Goal: Task Accomplishment & Management: Manage account settings

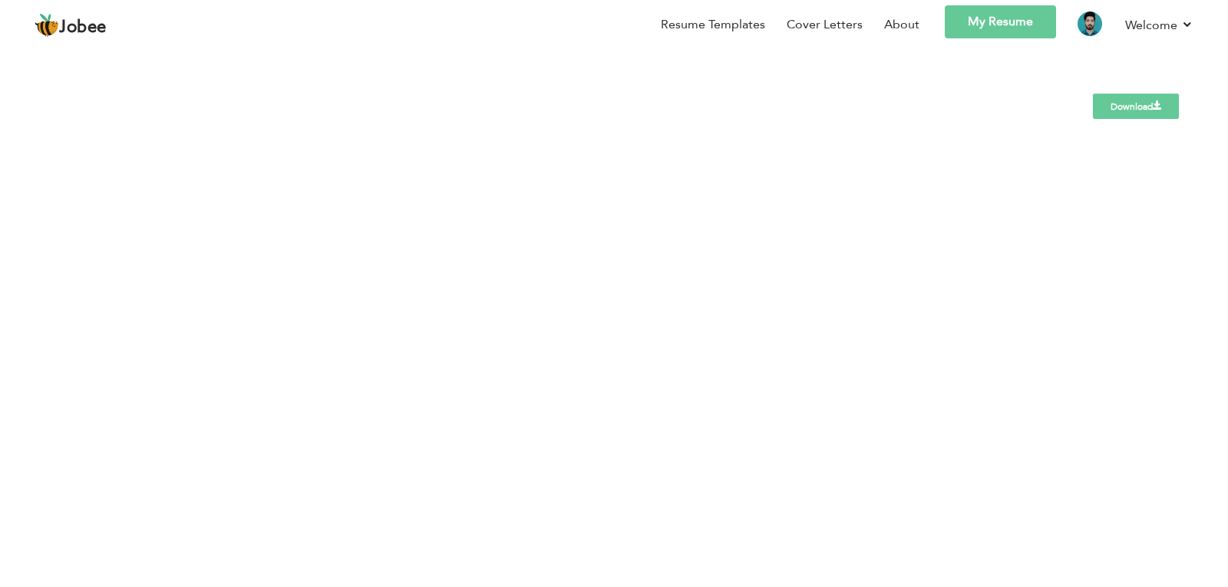
click at [1113, 104] on link "Download" at bounding box center [1136, 106] width 86 height 25
click at [1146, 101] on link "Download" at bounding box center [1136, 106] width 86 height 25
click at [1119, 104] on link "Download" at bounding box center [1136, 106] width 86 height 25
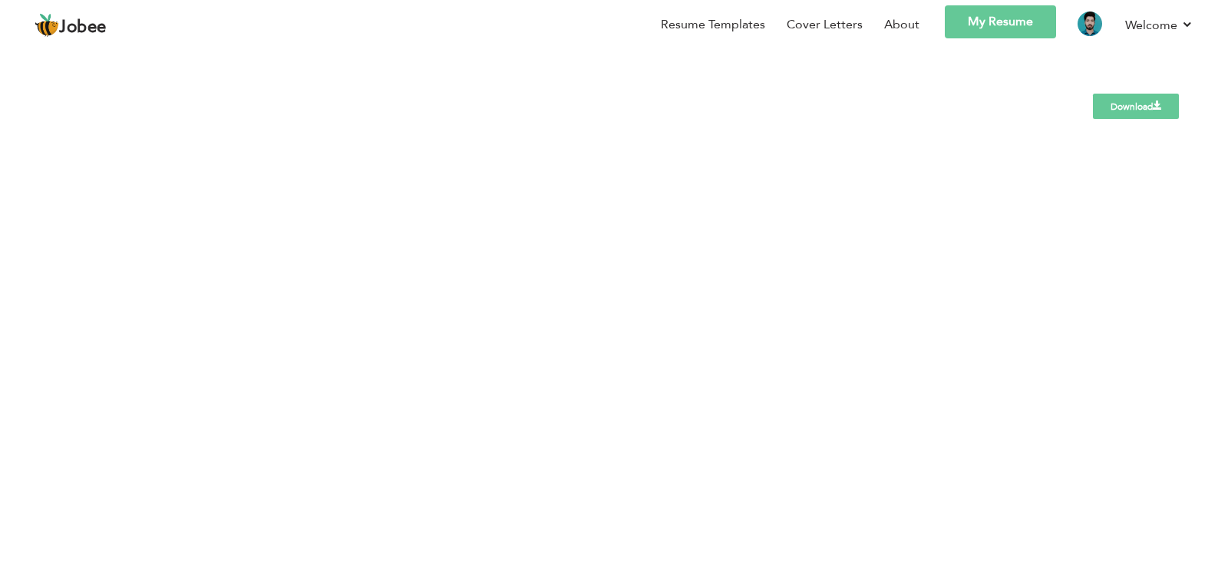
click at [1119, 104] on link "Download" at bounding box center [1136, 106] width 86 height 25
click at [1132, 101] on link "Download" at bounding box center [1136, 106] width 86 height 25
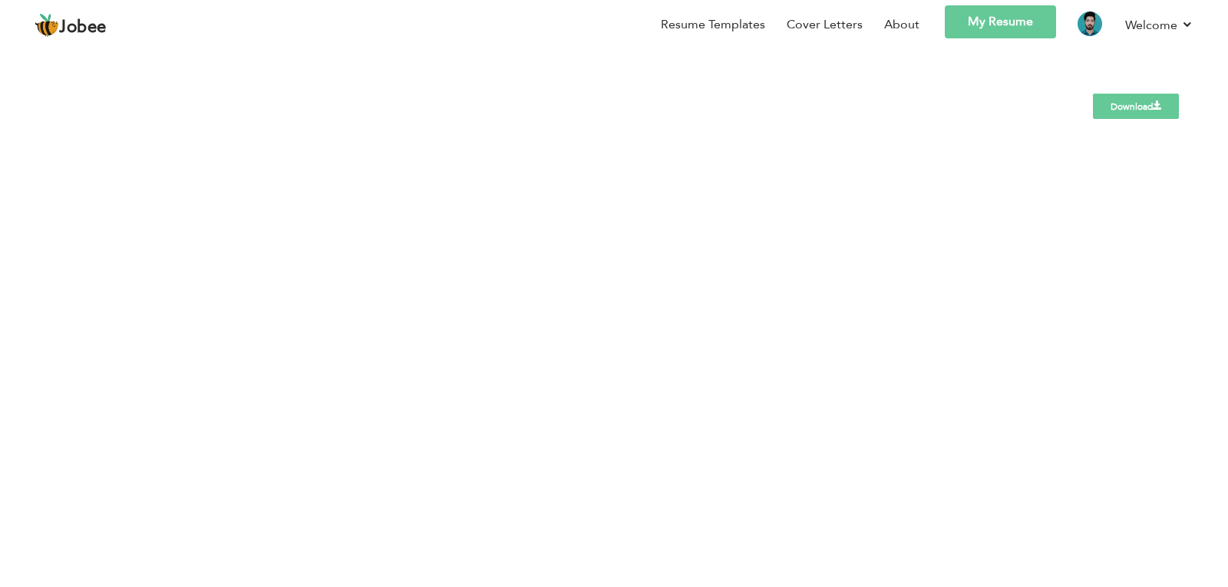
click at [1132, 101] on link "Download" at bounding box center [1136, 106] width 86 height 25
click at [1116, 116] on link "Download" at bounding box center [1136, 106] width 86 height 25
click at [896, 25] on link "About" at bounding box center [901, 25] width 35 height 18
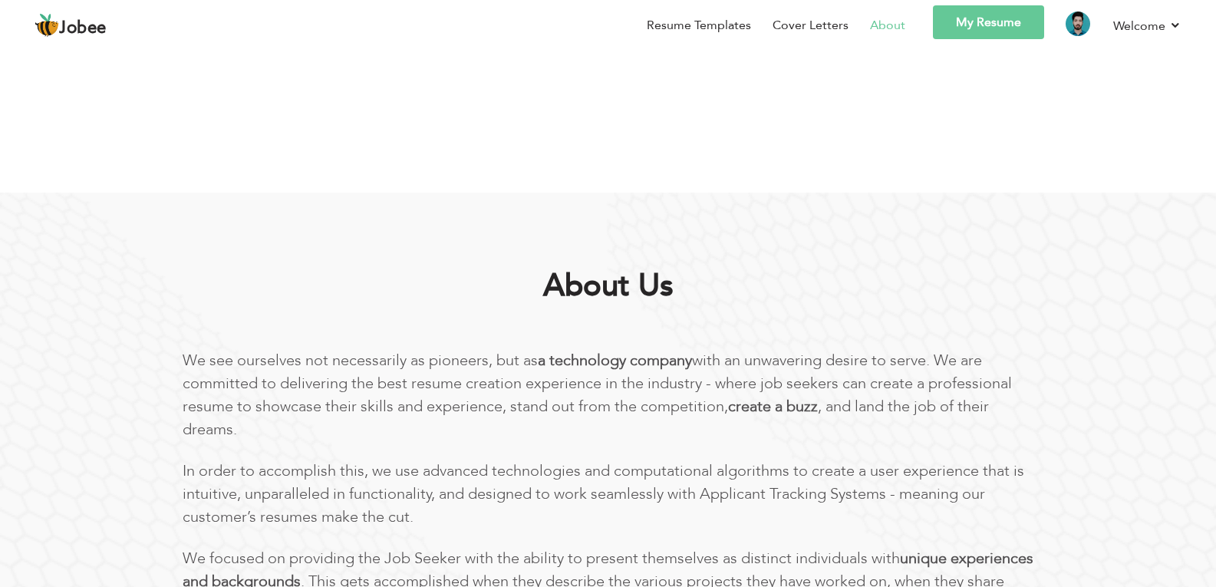
click at [983, 21] on link "My Resume" at bounding box center [988, 22] width 111 height 34
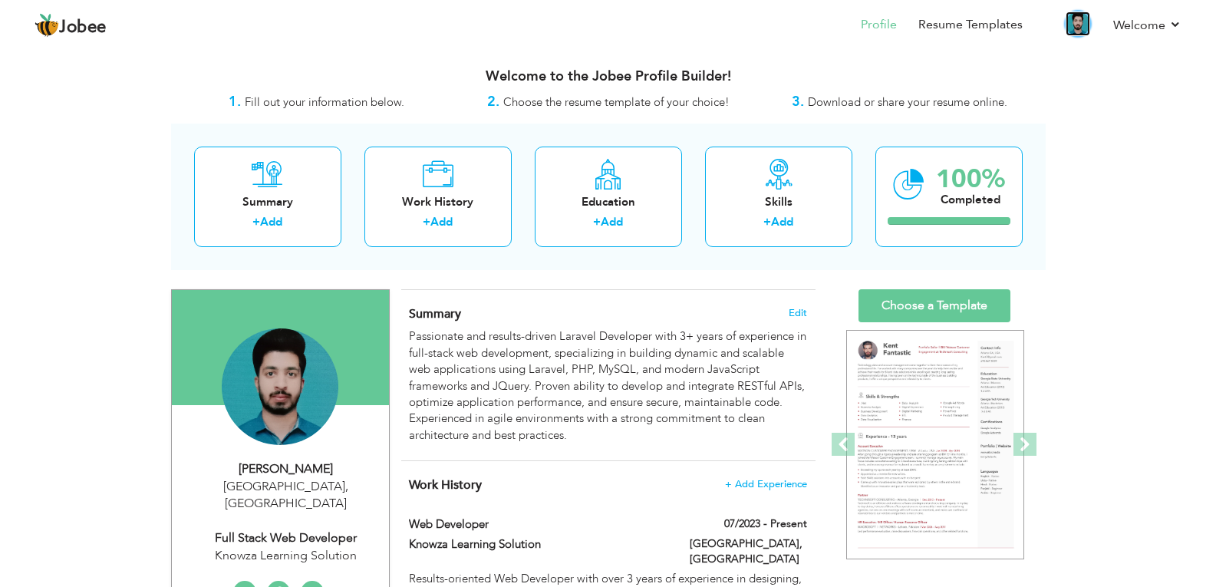
click at [1079, 28] on img at bounding box center [1078, 24] width 25 height 25
click at [1080, 28] on img at bounding box center [1078, 24] width 25 height 25
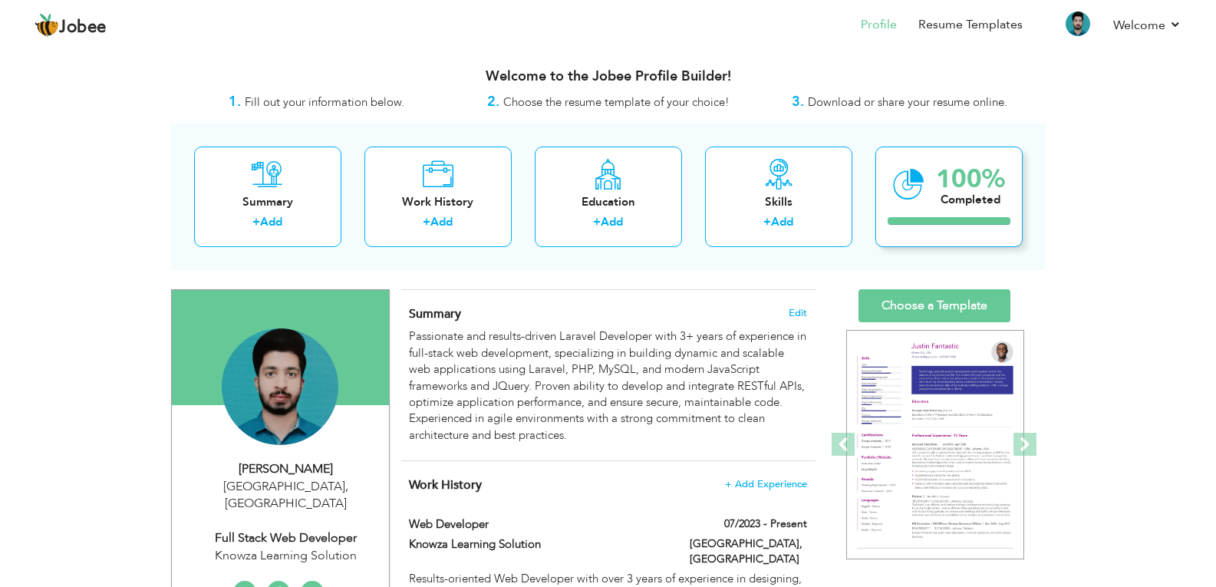
click at [934, 190] on div "100% Completed" at bounding box center [948, 197] width 147 height 101
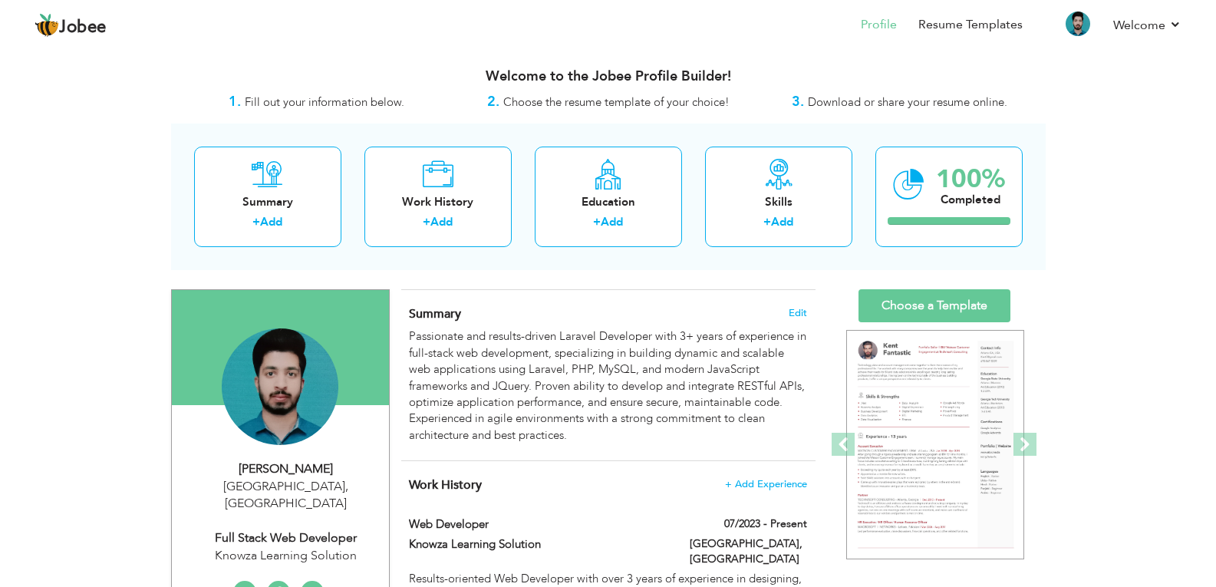
click at [1075, 36] on li at bounding box center [1068, 25] width 48 height 41
click at [1079, 16] on img at bounding box center [1078, 24] width 25 height 25
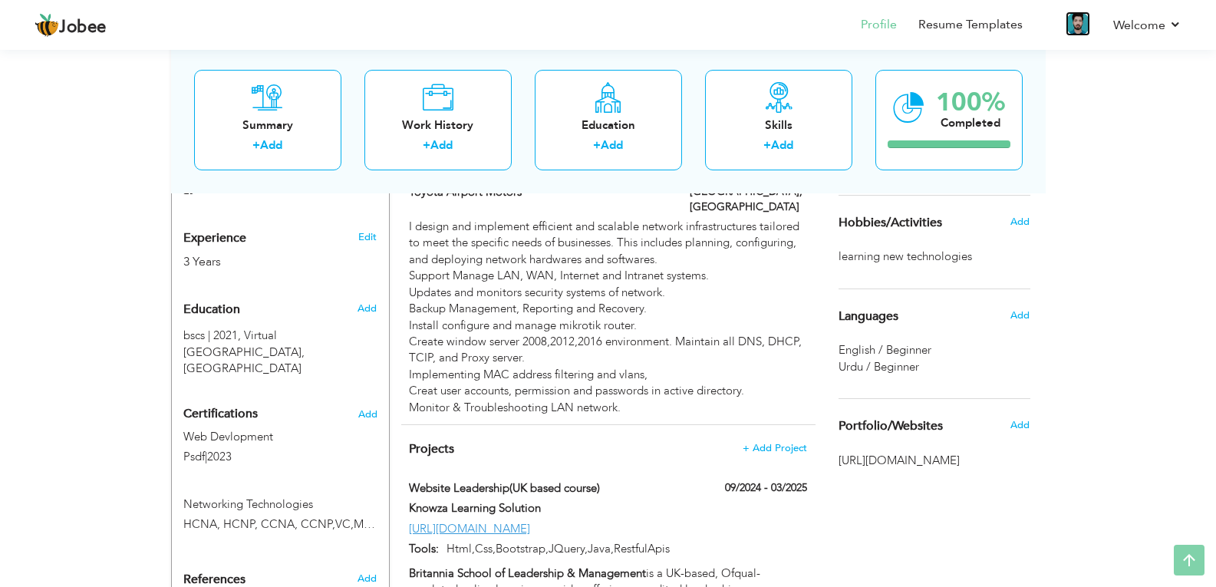
scroll to position [562, 0]
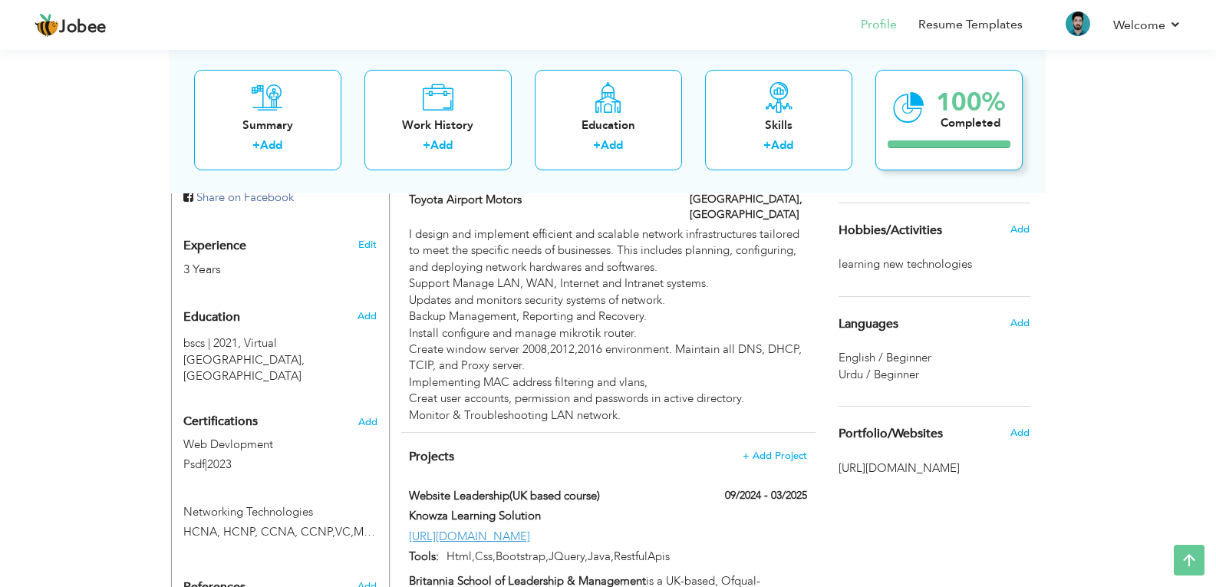
click at [922, 133] on div "100% Completed" at bounding box center [948, 119] width 147 height 101
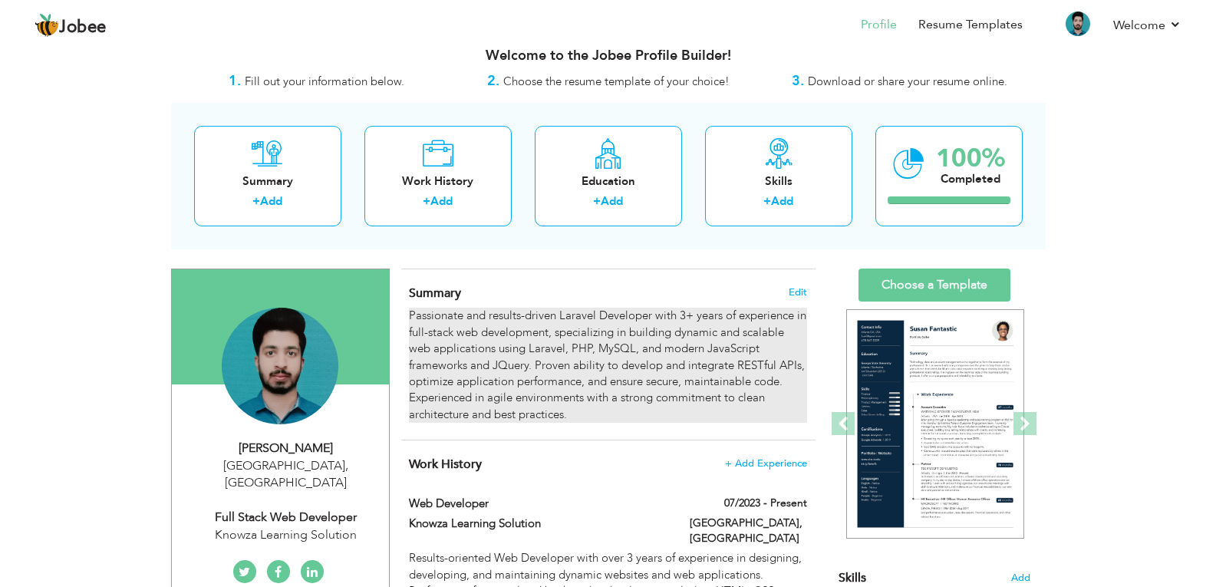
scroll to position [25, 0]
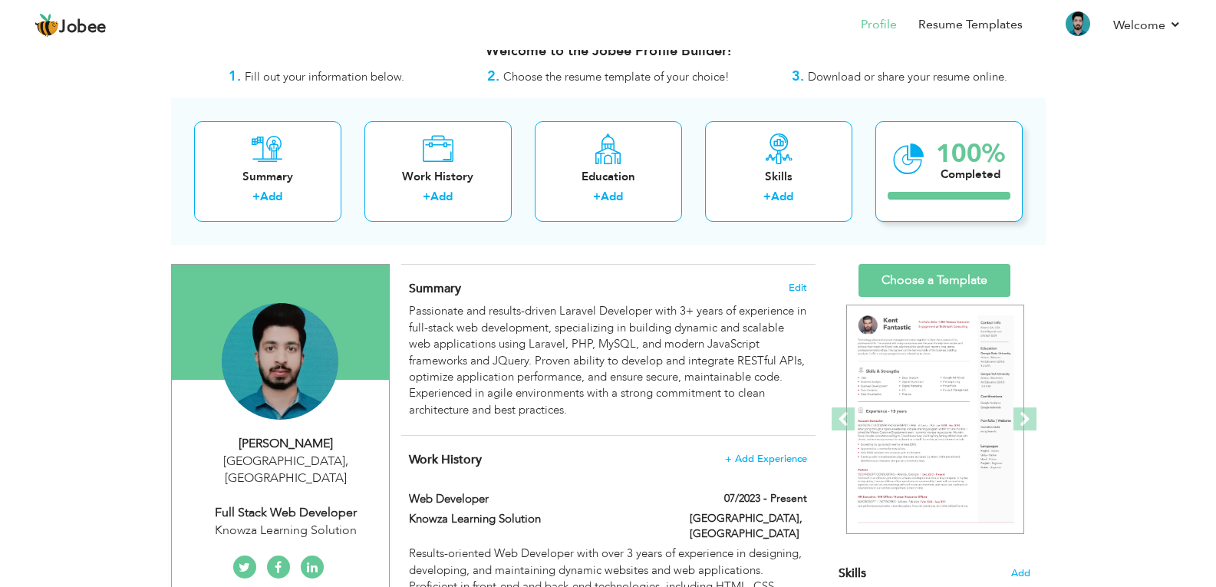
click at [932, 166] on div "100% Completed" at bounding box center [948, 171] width 147 height 101
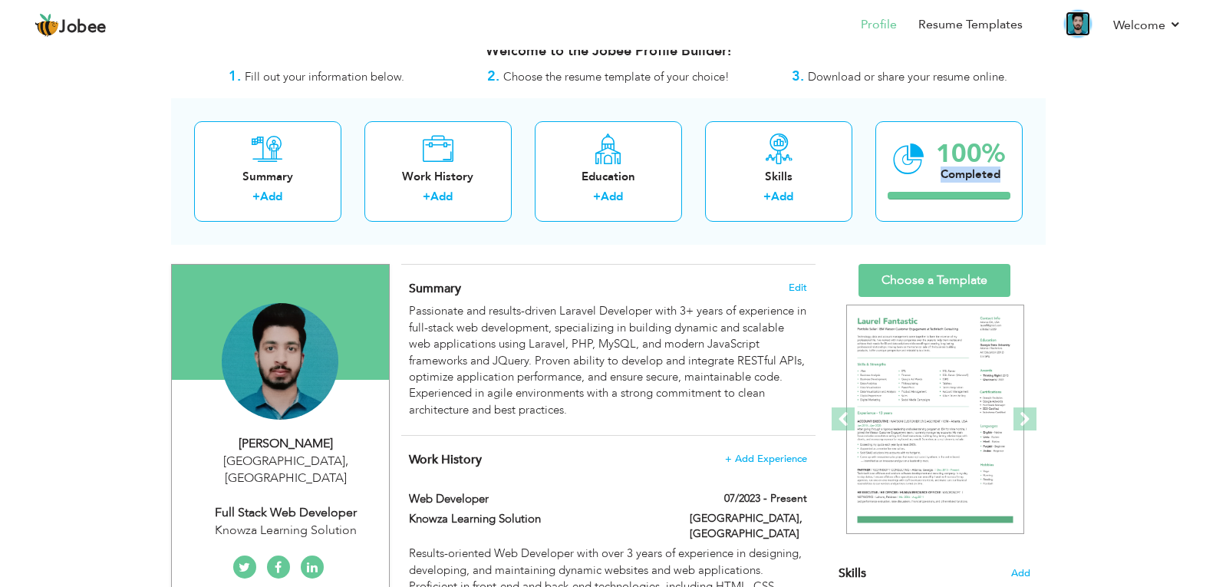
click at [1076, 24] on img at bounding box center [1078, 24] width 25 height 25
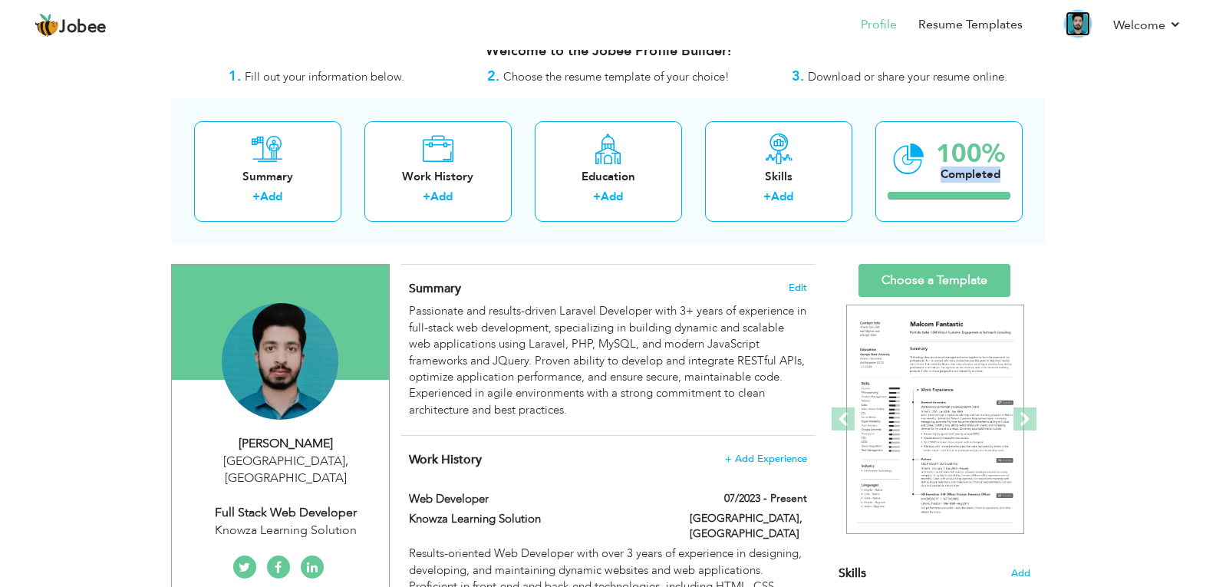
click at [1076, 24] on img at bounding box center [1078, 24] width 25 height 25
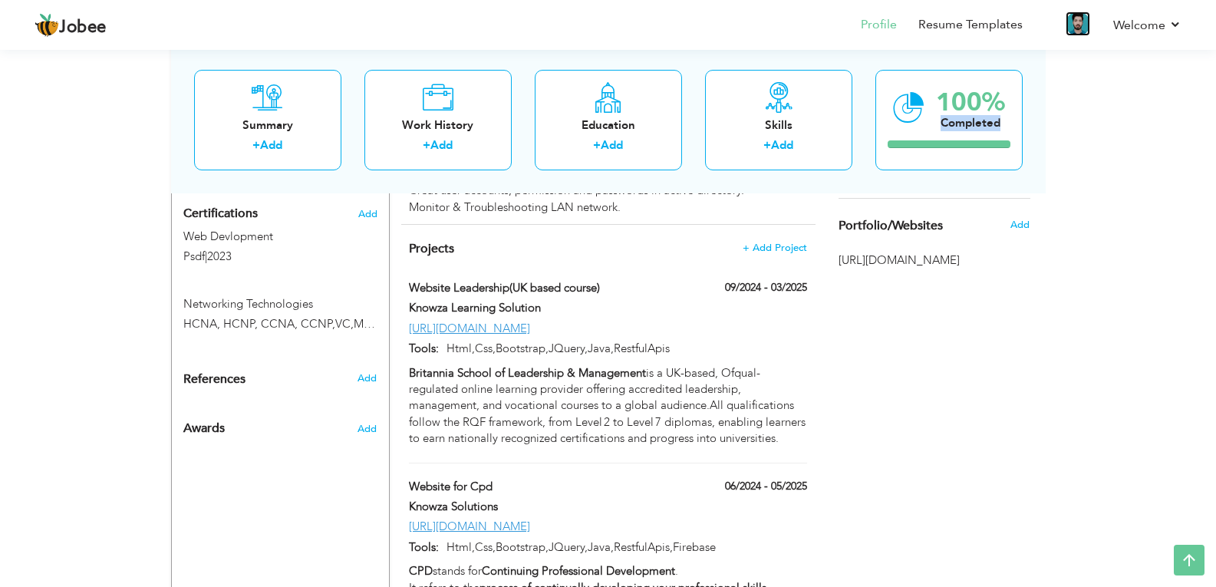
scroll to position [757, 0]
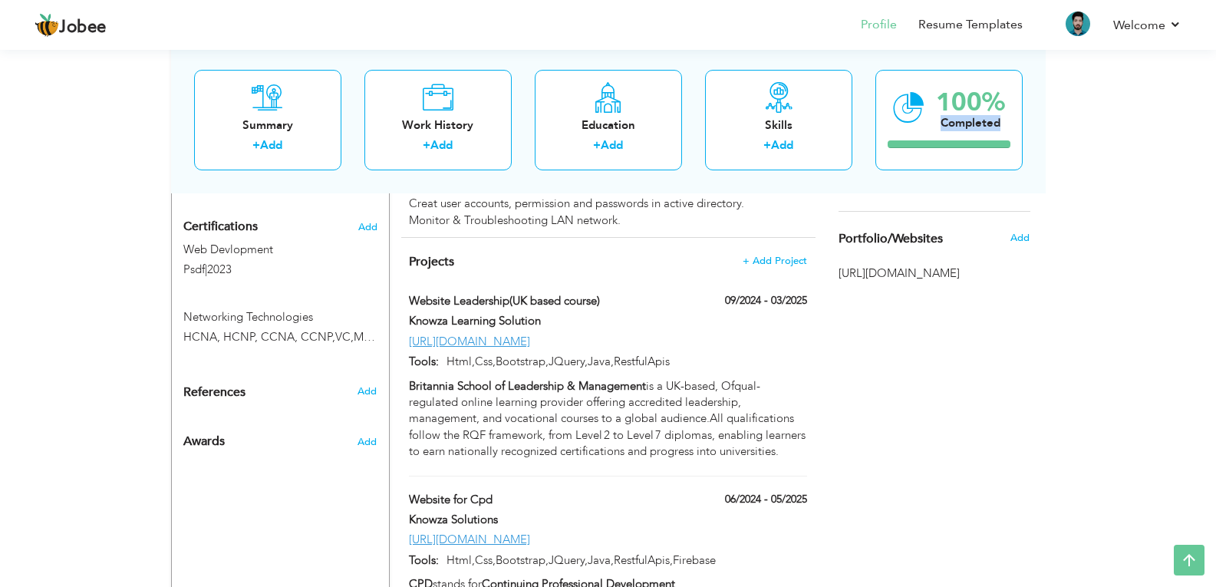
click at [266, 495] on div "Change Remove Nouman Arif Lahore , Pakistan Full Stack Web Developer Knowza Lea…" at bounding box center [280, 552] width 219 height 2041
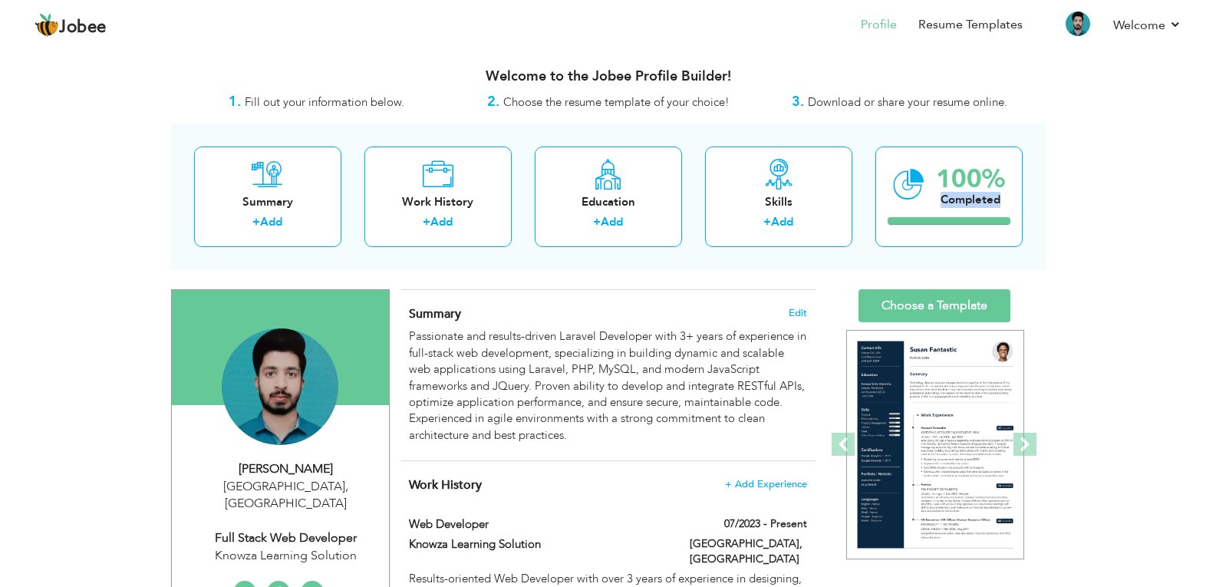
click at [587, 318] on h4 "Summary Edit" at bounding box center [607, 313] width 397 height 15
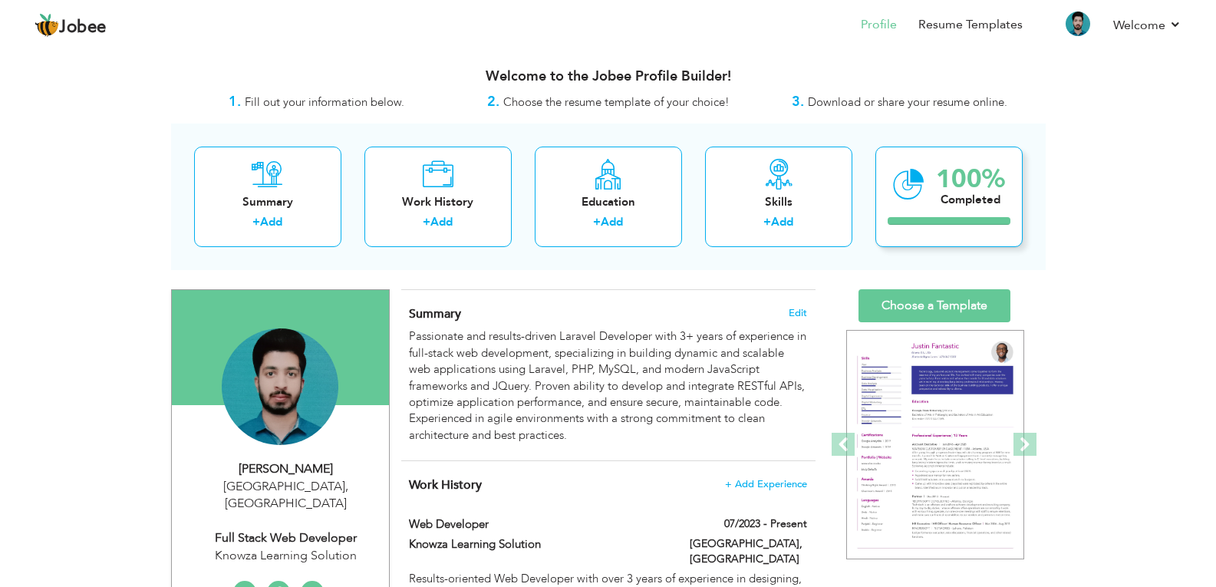
click at [902, 183] on icon at bounding box center [908, 184] width 31 height 51
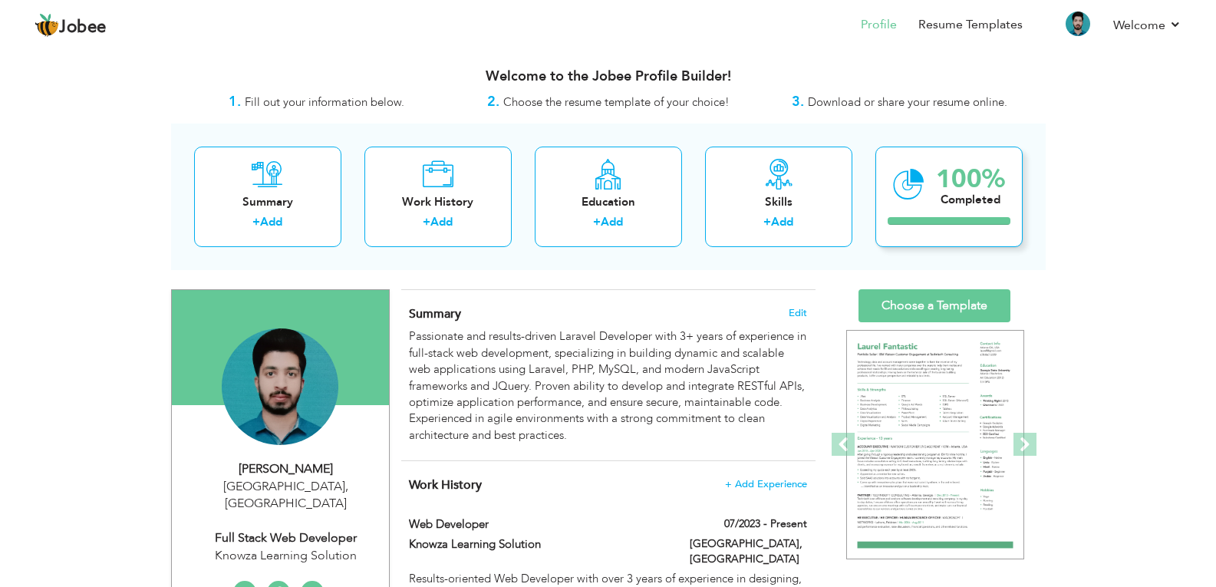
click at [902, 183] on icon at bounding box center [908, 184] width 31 height 51
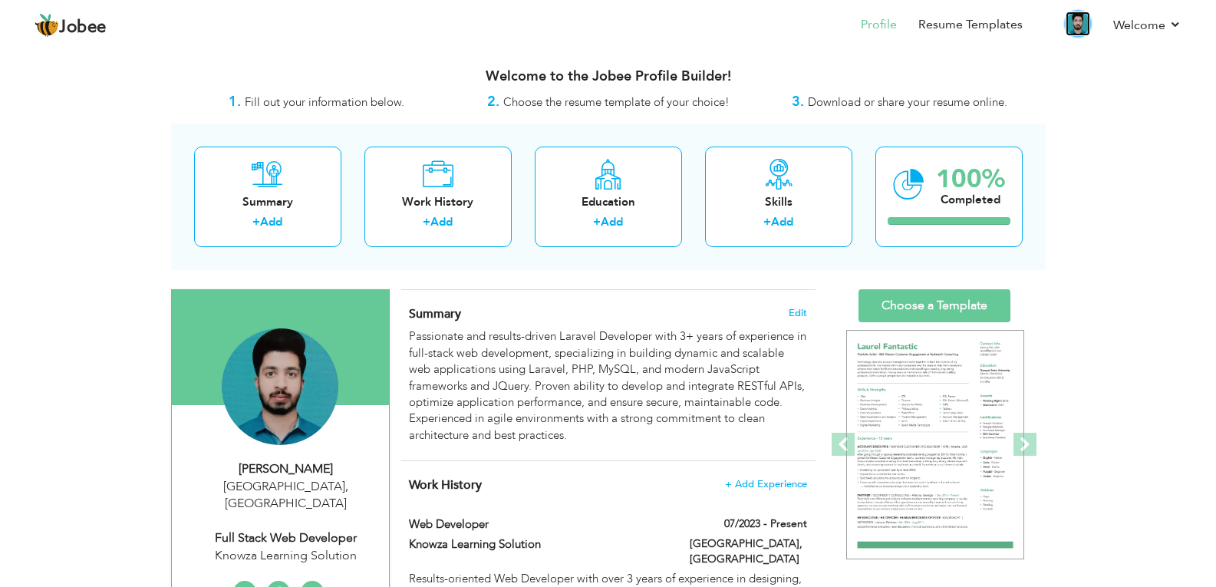
click at [1079, 21] on img at bounding box center [1078, 24] width 25 height 25
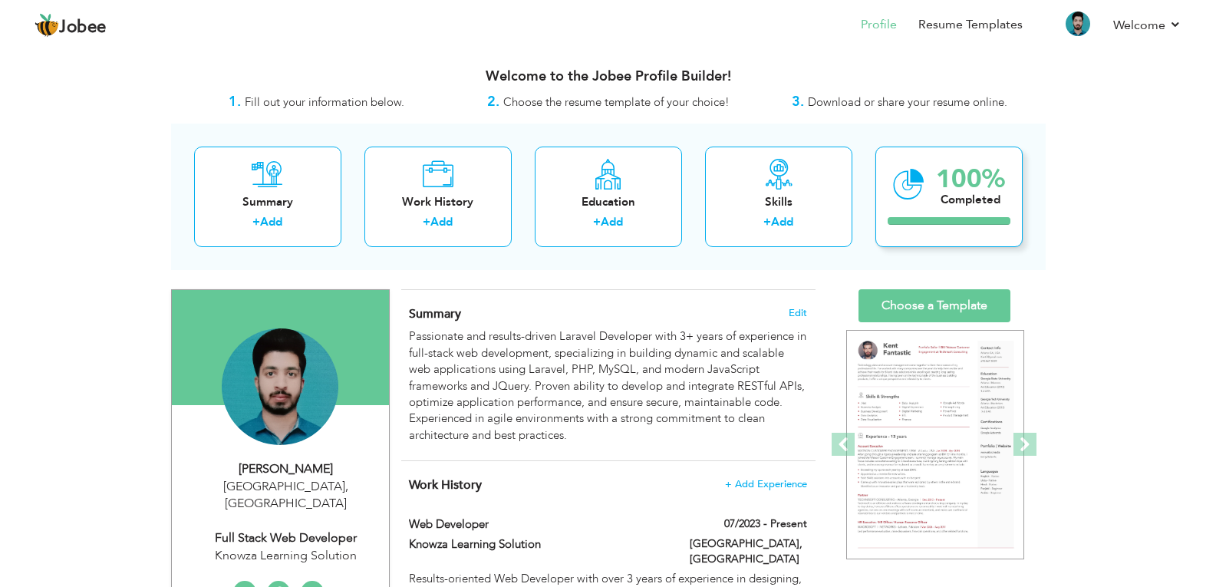
click at [916, 203] on icon at bounding box center [908, 184] width 31 height 51
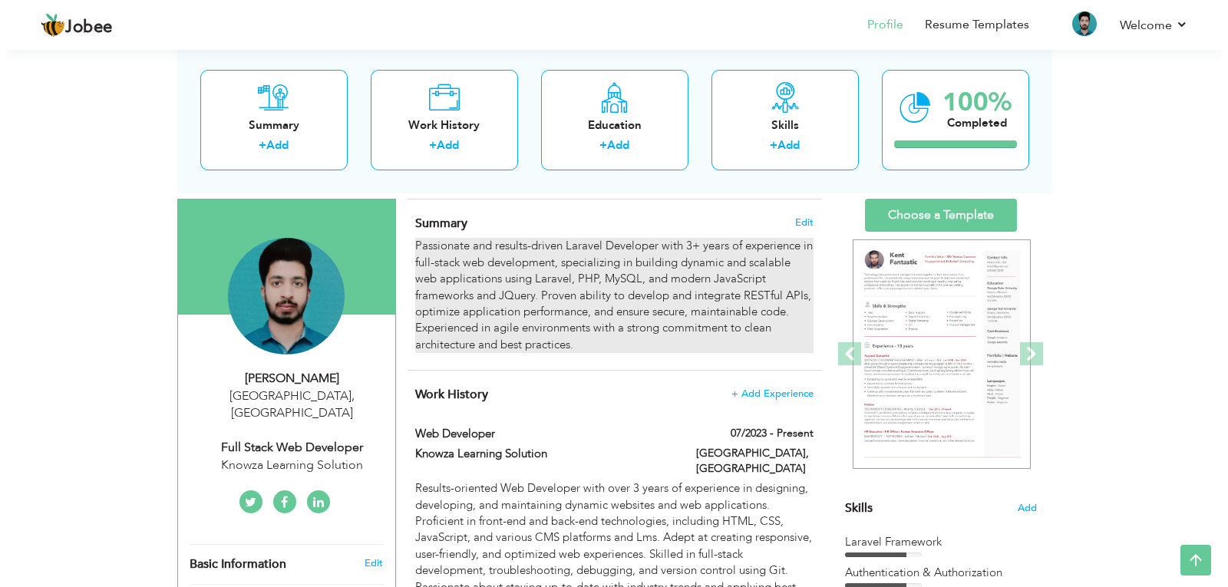
scroll to position [87, 0]
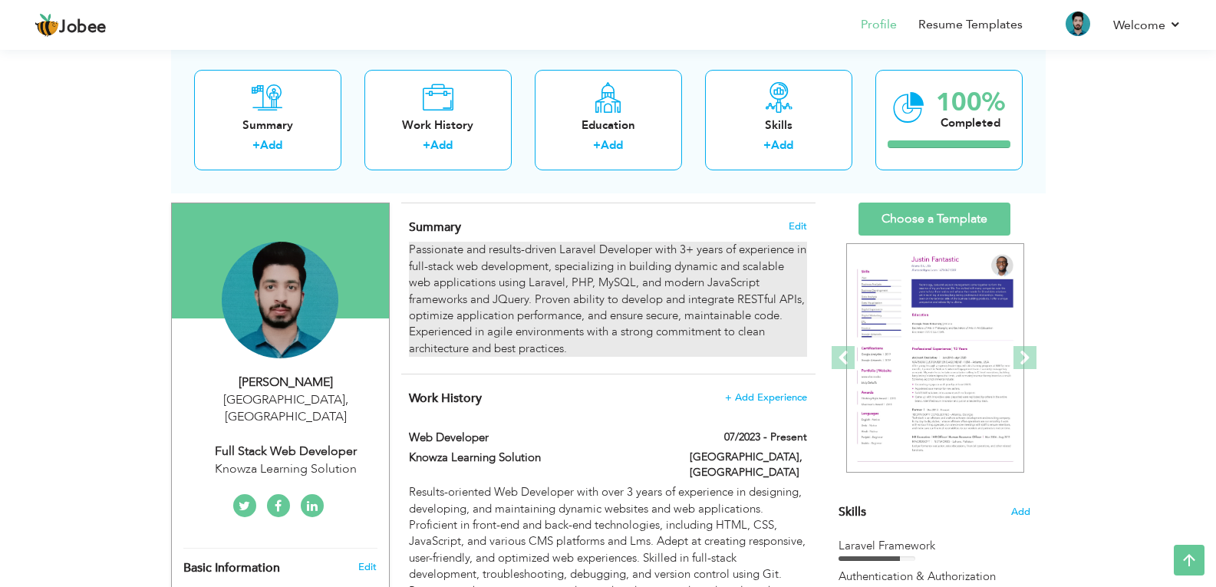
click at [702, 304] on div "Passionate and results-driven Laravel Developer with 3+ years of experience in …" at bounding box center [607, 299] width 397 height 115
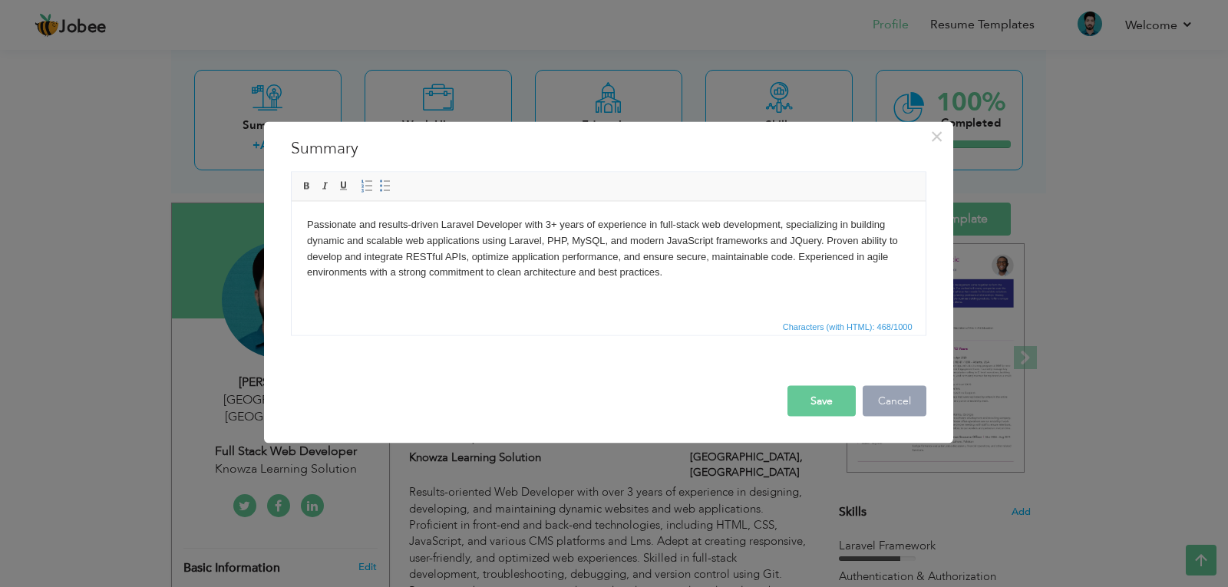
click at [907, 408] on button "Cancel" at bounding box center [894, 400] width 64 height 31
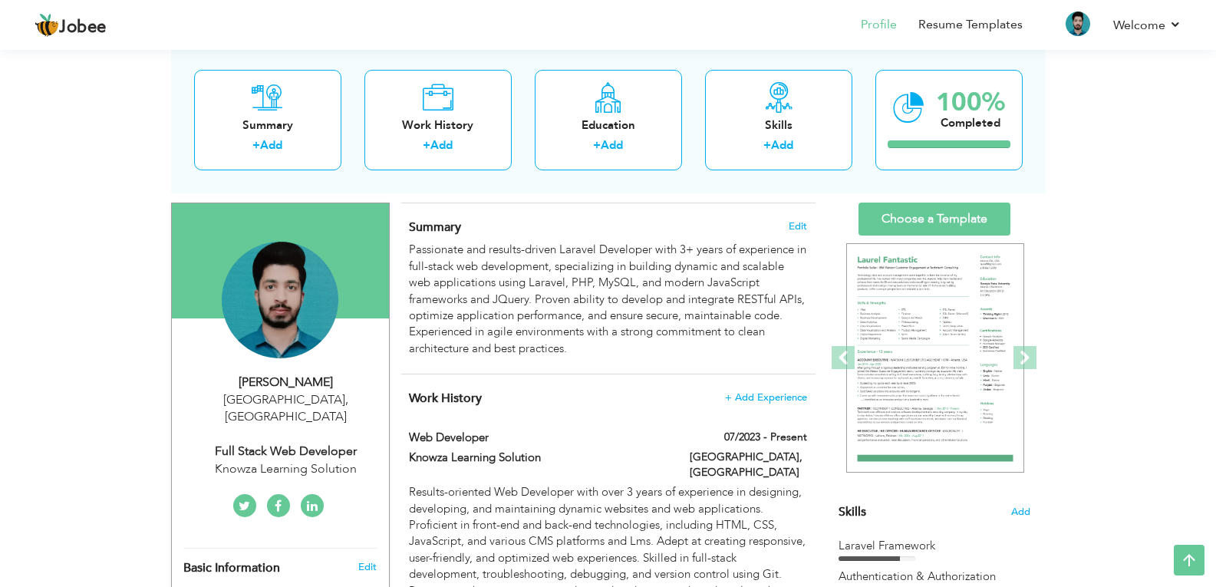
click at [295, 384] on div "Nouman Arif" at bounding box center [286, 383] width 206 height 18
type input "Nouman"
type input "Arif"
type input "03014098513"
select select "number:166"
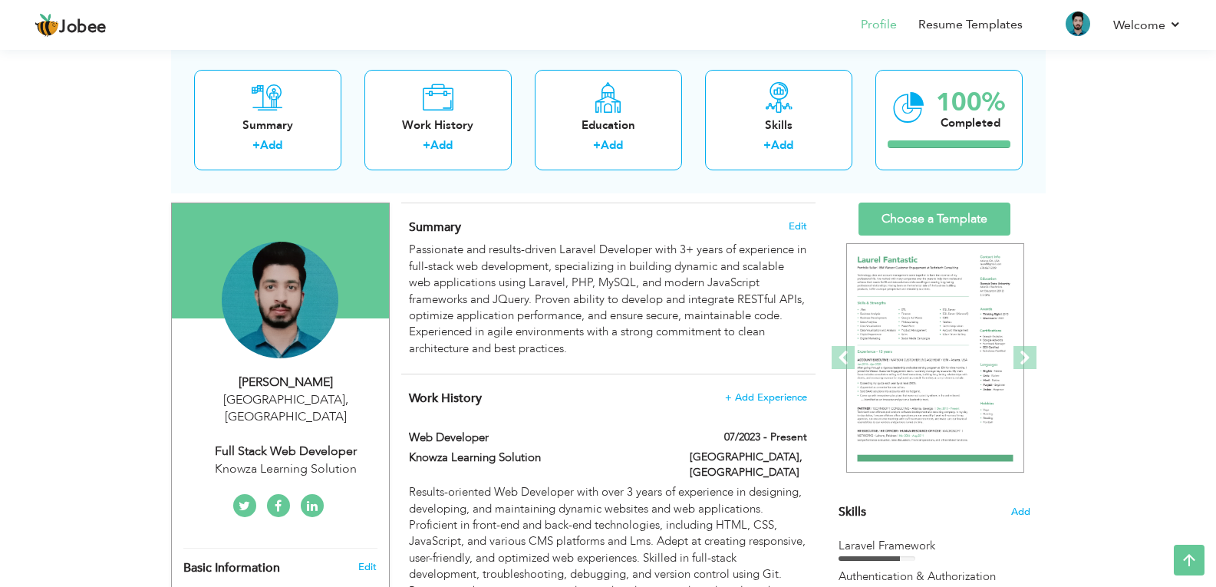
type input "Lahore"
select select "number:5"
type input "Knowza Learning Solution"
type input "Full Stack Web Developer"
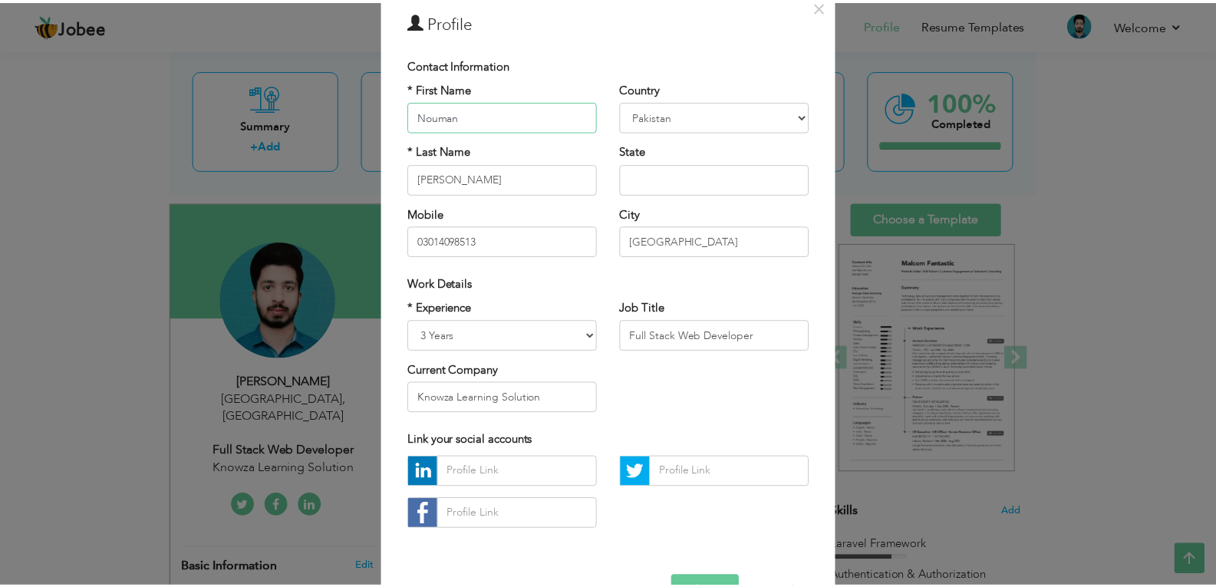
scroll to position [115, 0]
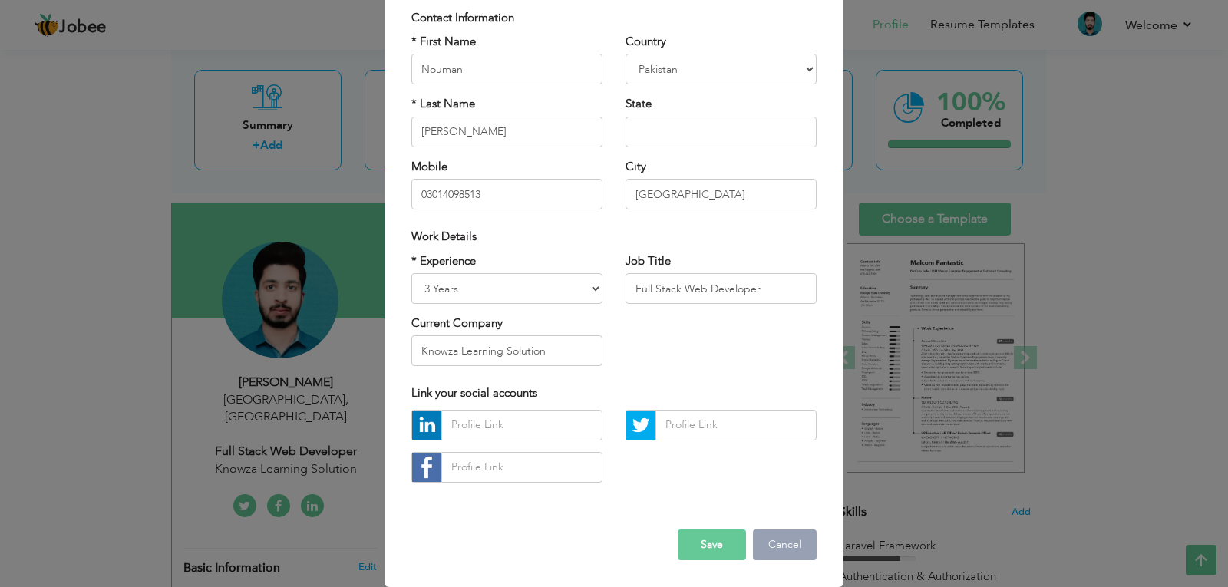
click at [773, 551] on button "Cancel" at bounding box center [785, 544] width 64 height 31
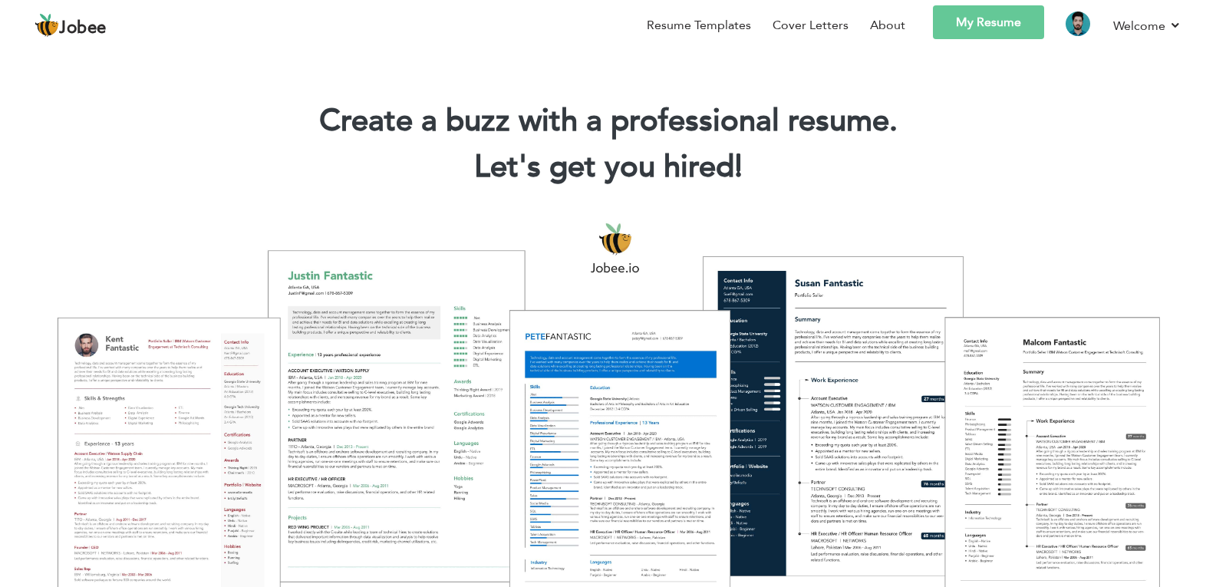
click at [1004, 30] on link "My Resume" at bounding box center [988, 22] width 111 height 34
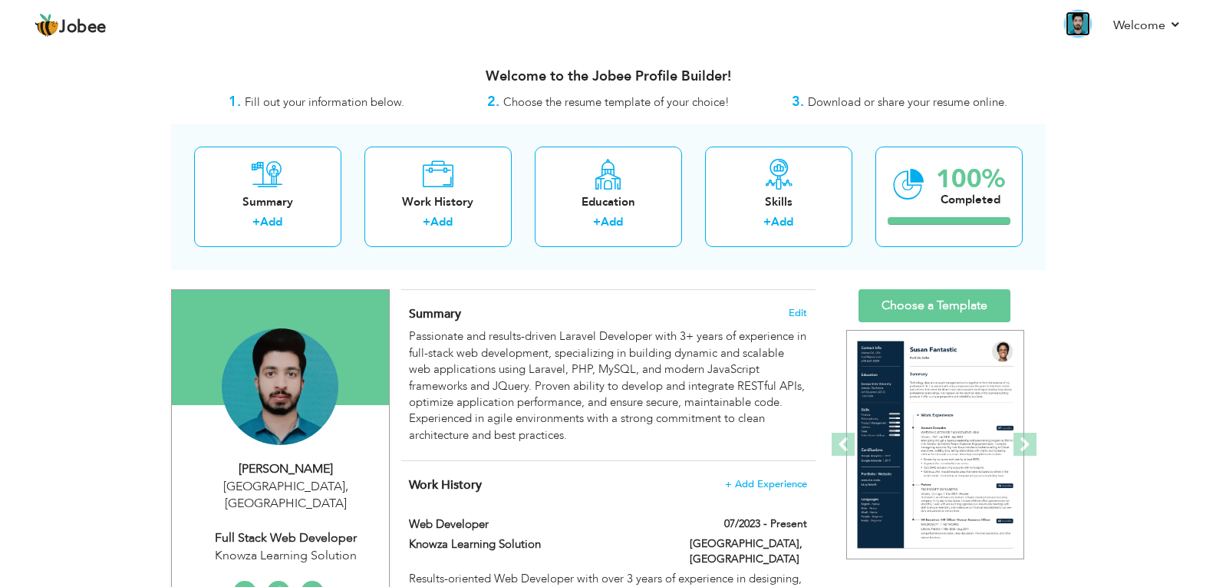
click at [1073, 25] on img at bounding box center [1078, 24] width 25 height 25
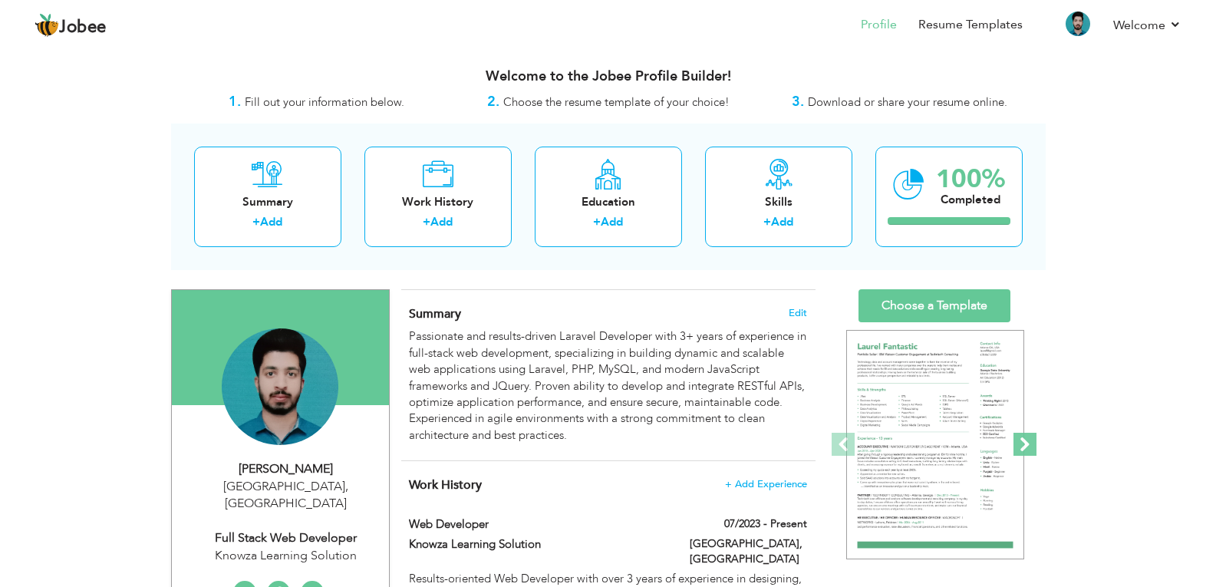
click at [1021, 437] on span at bounding box center [1025, 444] width 23 height 23
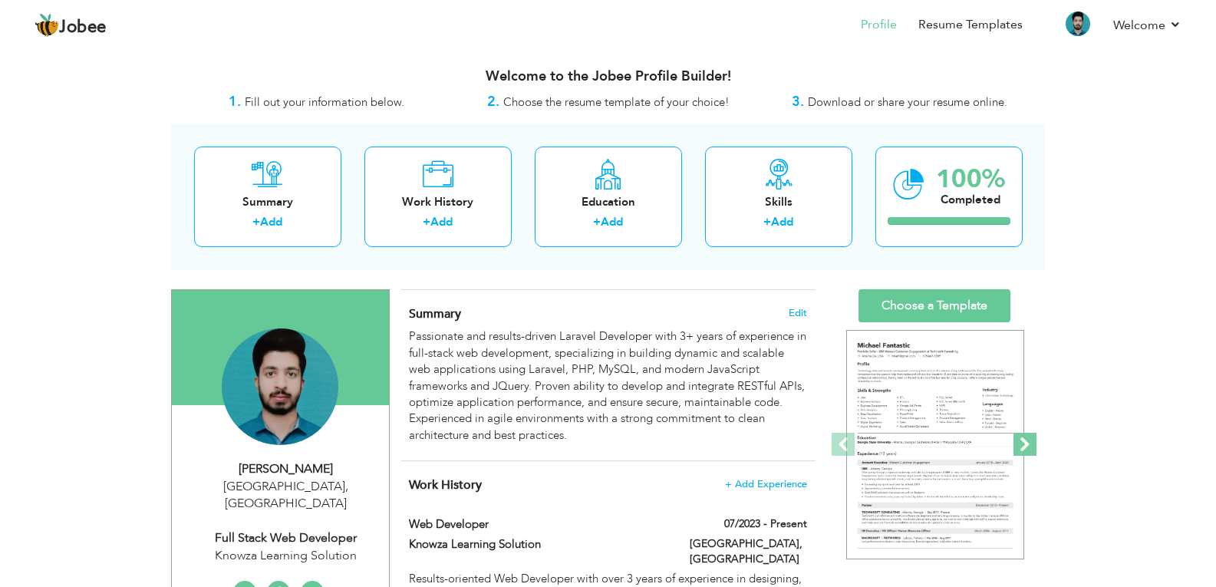
click at [1021, 437] on span at bounding box center [1025, 444] width 23 height 23
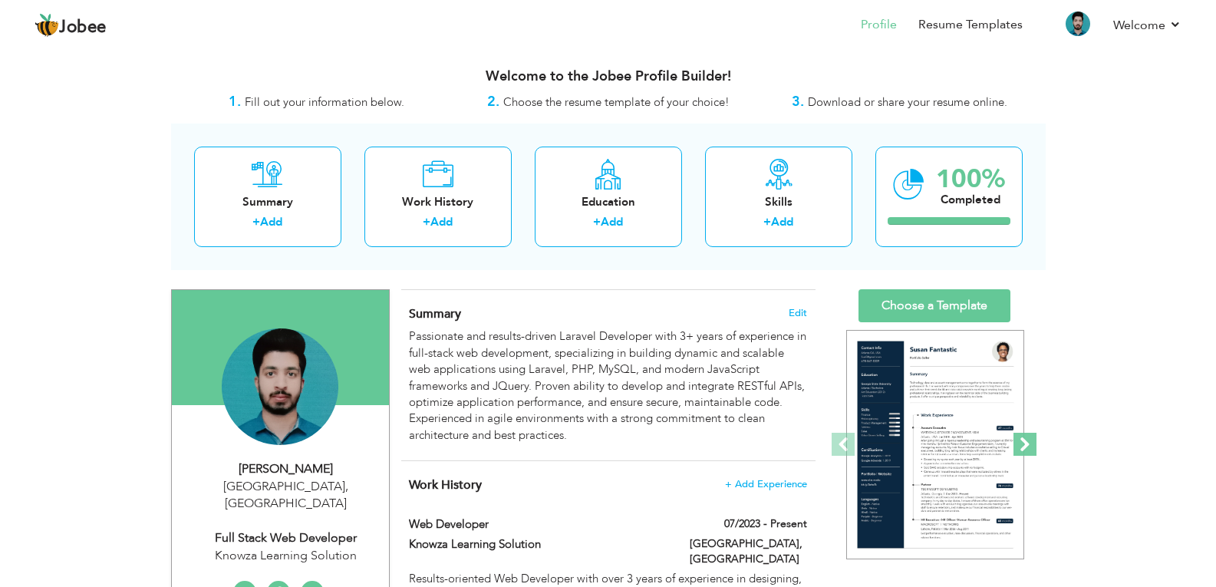
click at [1021, 437] on span at bounding box center [1025, 444] width 23 height 23
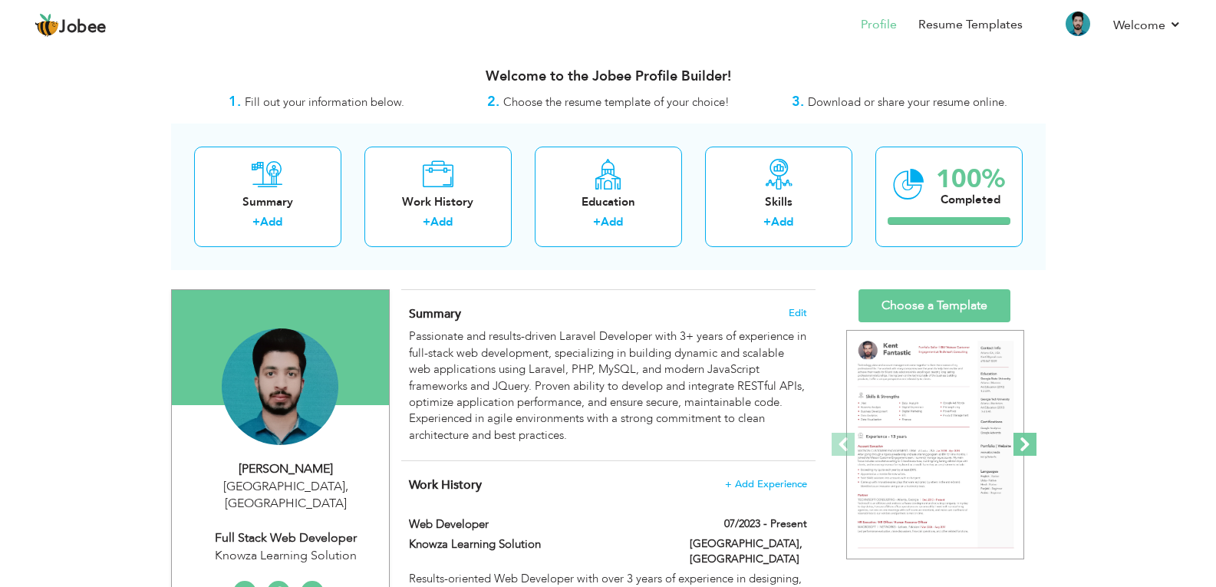
click at [1021, 437] on span at bounding box center [1025, 444] width 23 height 23
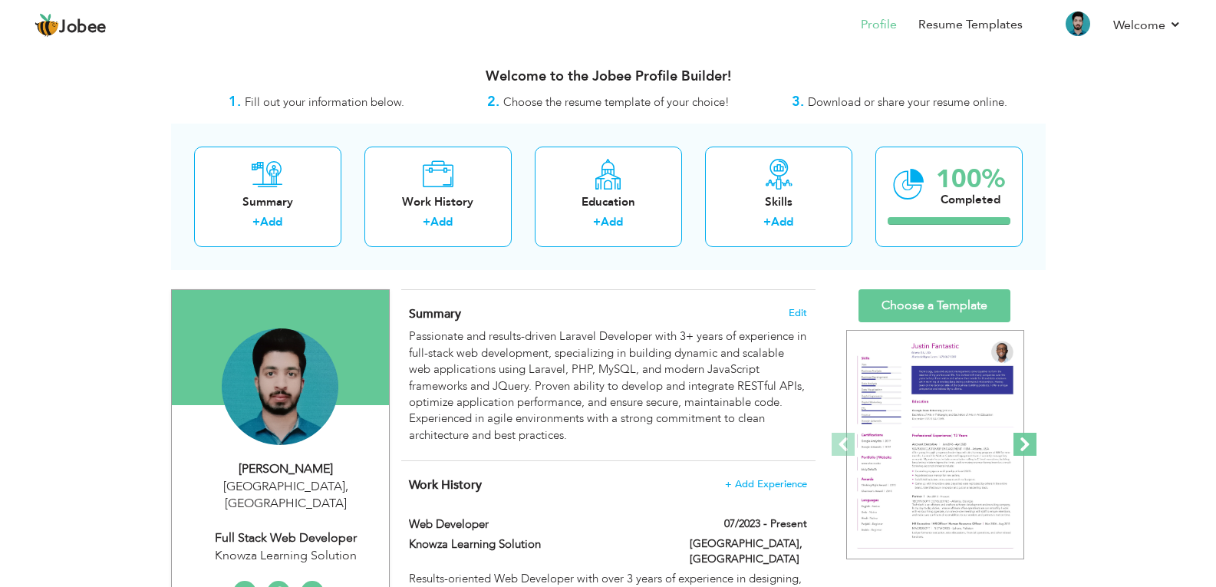
click at [1021, 437] on span at bounding box center [1025, 444] width 23 height 23
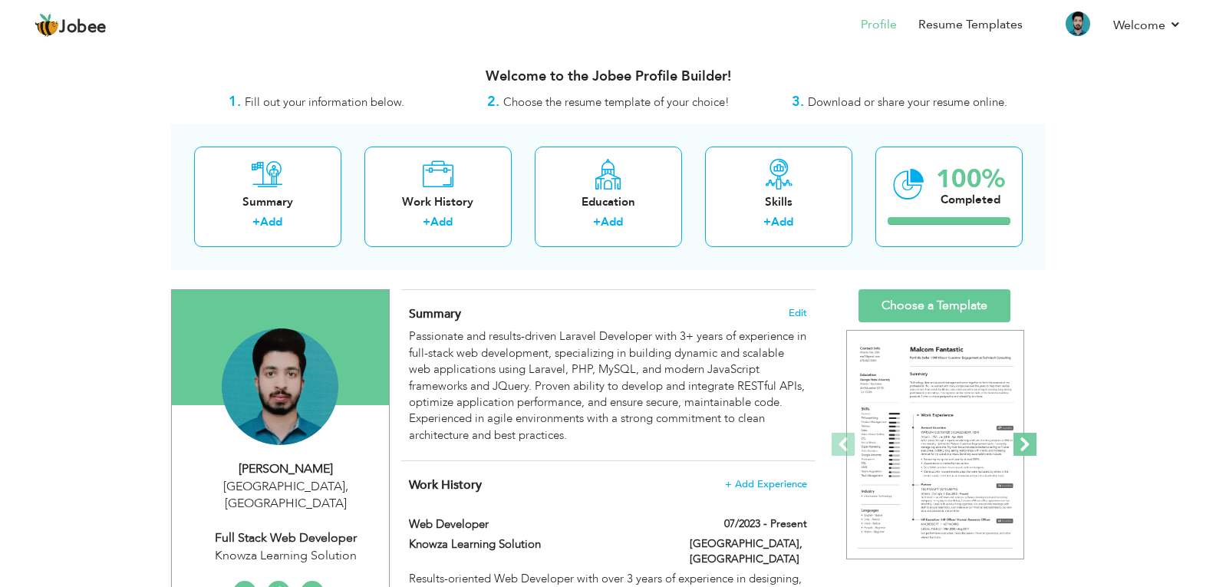
click at [1021, 437] on span at bounding box center [1025, 444] width 23 height 23
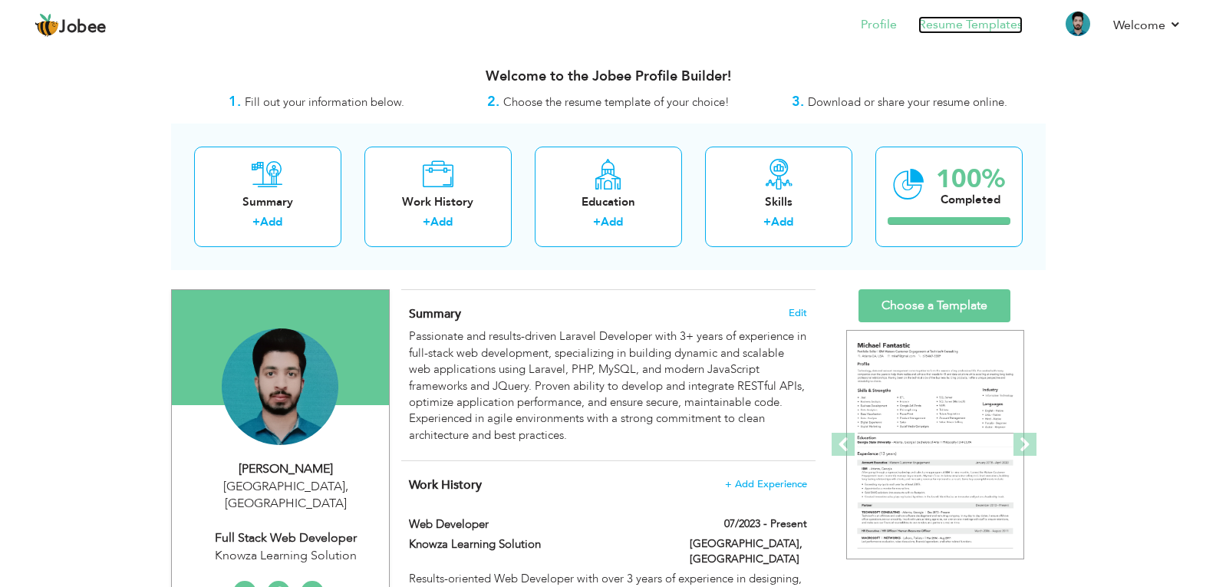
click at [931, 25] on link "Resume Templates" at bounding box center [970, 25] width 104 height 18
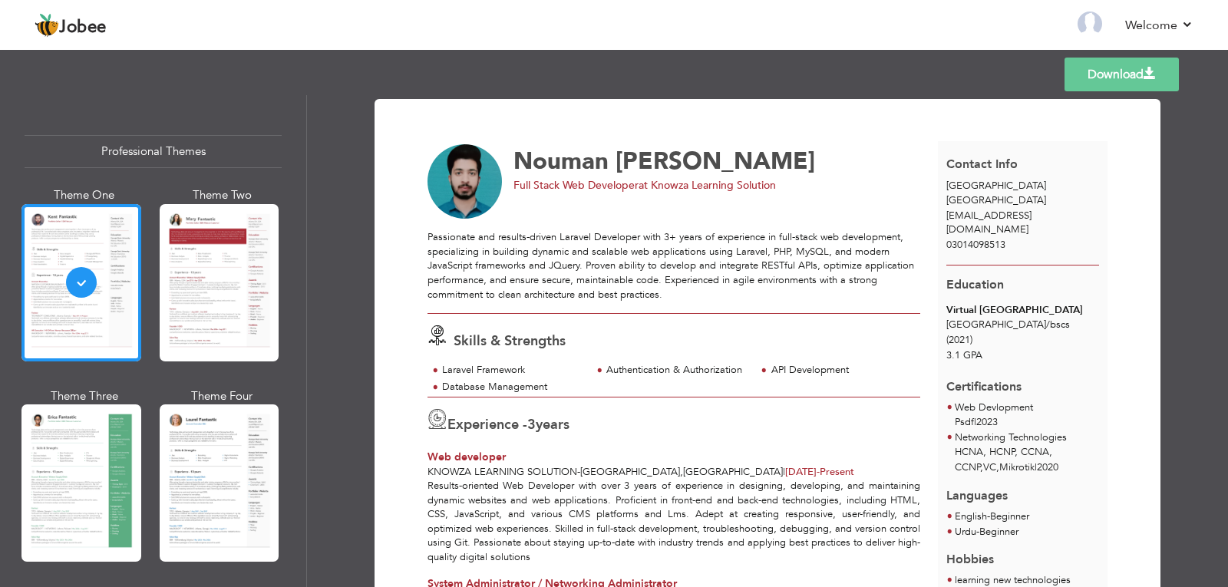
click at [1116, 84] on link "Download" at bounding box center [1121, 75] width 114 height 34
click at [1121, 77] on link "Download" at bounding box center [1121, 75] width 114 height 34
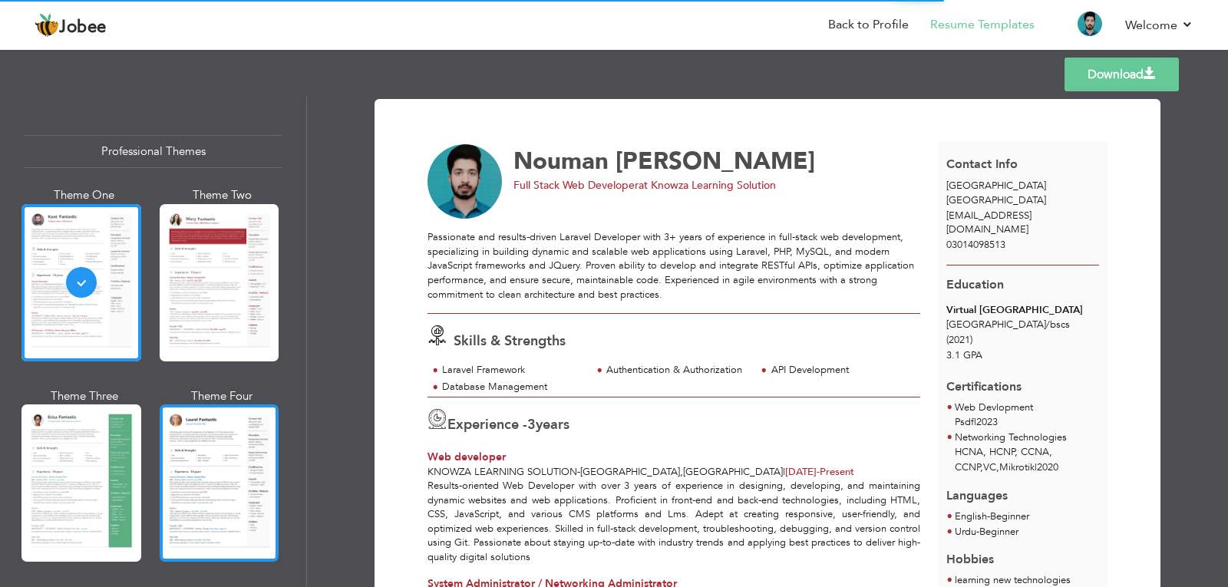
click at [191, 450] on div at bounding box center [220, 482] width 120 height 157
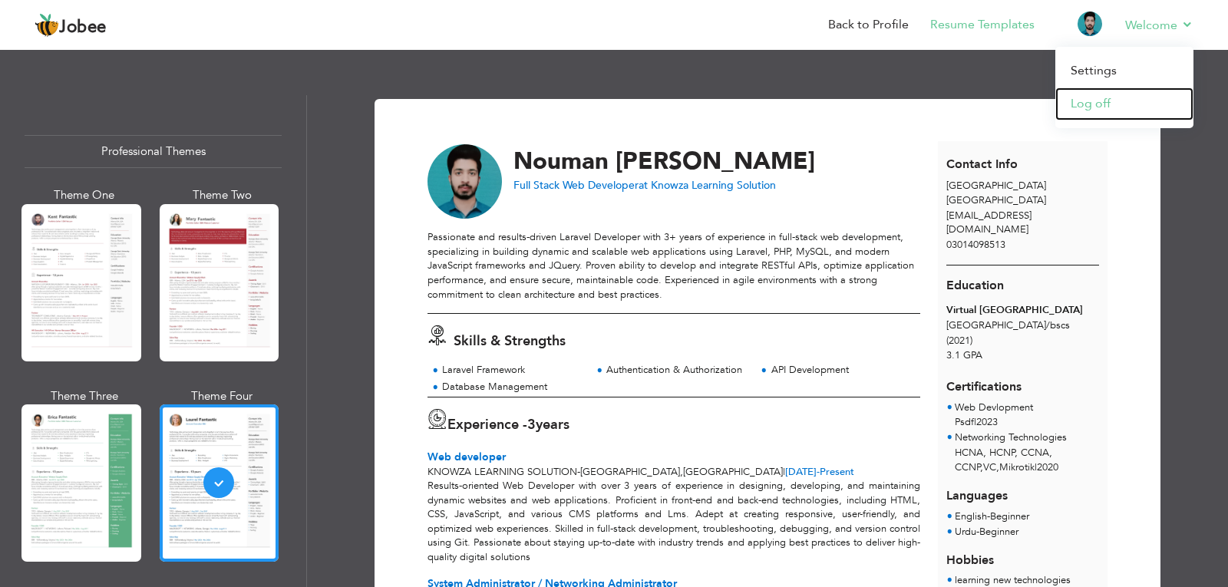
click at [1126, 103] on link "Log off" at bounding box center [1124, 103] width 138 height 33
